Goal: Task Accomplishment & Management: Use online tool/utility

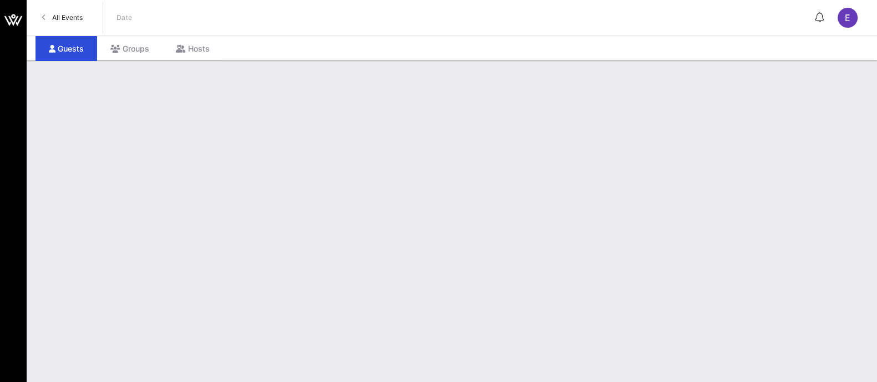
click at [58, 13] on span "All Events" at bounding box center [67, 17] width 31 height 8
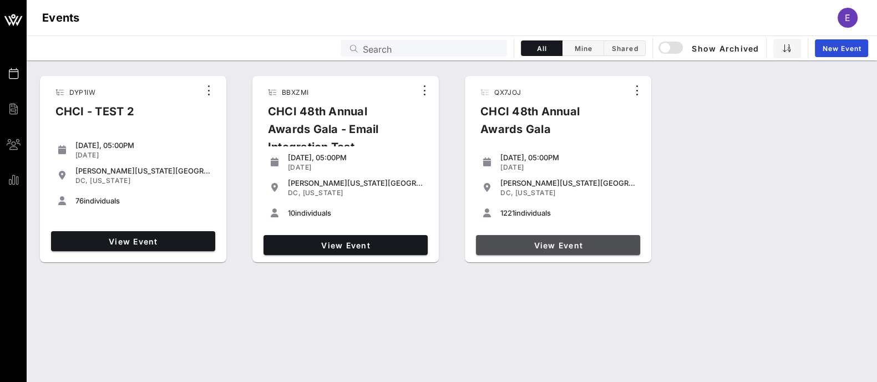
click at [571, 243] on span "View Event" at bounding box center [558, 245] width 155 height 9
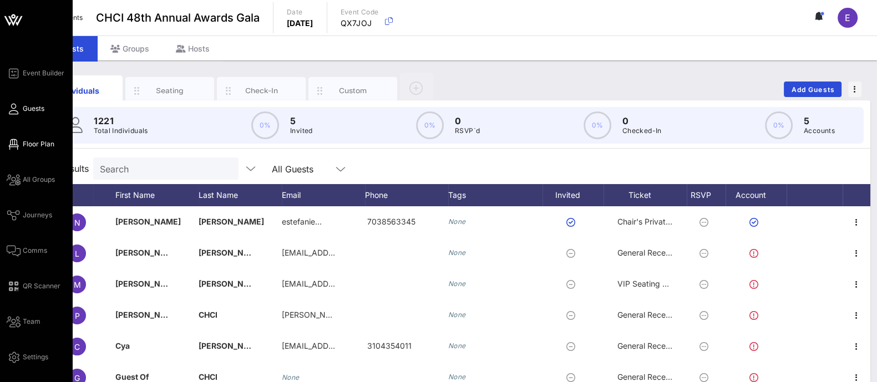
click at [43, 147] on span "Floor Plan" at bounding box center [39, 144] width 32 height 10
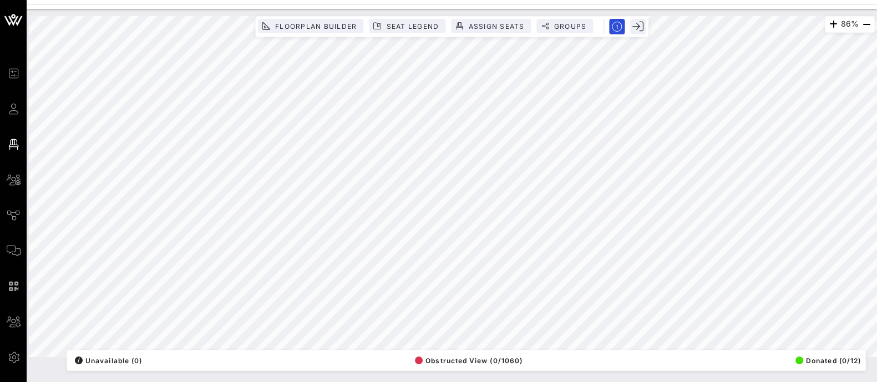
click at [234, 382] on html "Event Builder Guests Floor Plan All Groups Journeys Comms QR Scanner Team Setti…" at bounding box center [438, 191] width 877 height 382
click at [611, 351] on div "86% Floorplan Builder Seat Legend Assign Seats Groups Exit All Reserved Shared …" at bounding box center [452, 186] width 846 height 341
click at [311, 11] on div "86% Floorplan Builder Seat Legend Assign Seats Groups Exit All Reserved Shared …" at bounding box center [452, 186] width 860 height 355
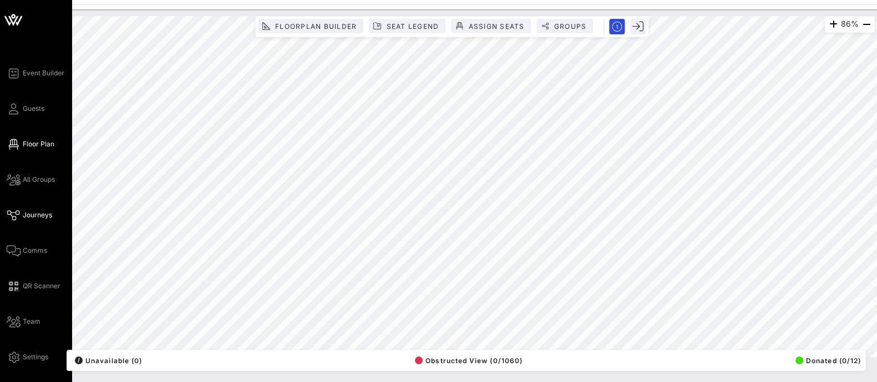
click at [49, 218] on div "Event Builder Guests Floor Plan All Groups Journeys Comms QR Scanner Team Setti…" at bounding box center [438, 191] width 877 height 382
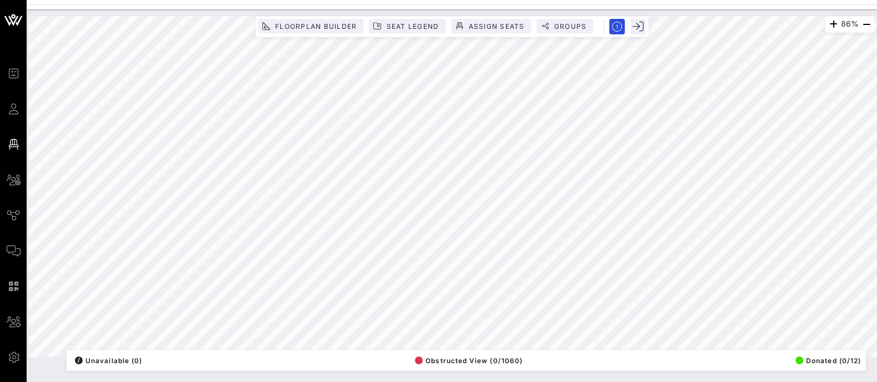
click at [738, 0] on html "Event Builder Guests Floor Plan All Groups Journeys Comms QR Scanner Team Setti…" at bounding box center [438, 191] width 877 height 382
